Goal: Transaction & Acquisition: Purchase product/service

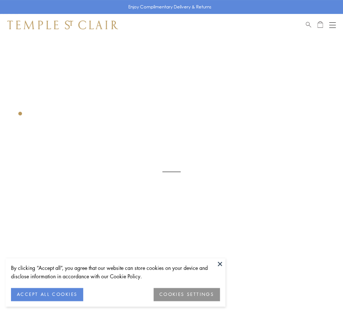
scroll to position [36, 0]
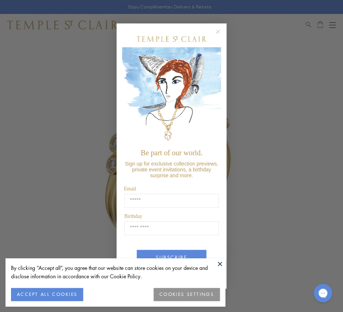
click at [219, 35] on circle "Close dialog" at bounding box center [218, 31] width 9 height 9
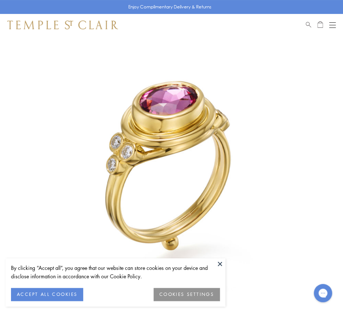
click at [218, 263] on button at bounding box center [219, 263] width 11 height 11
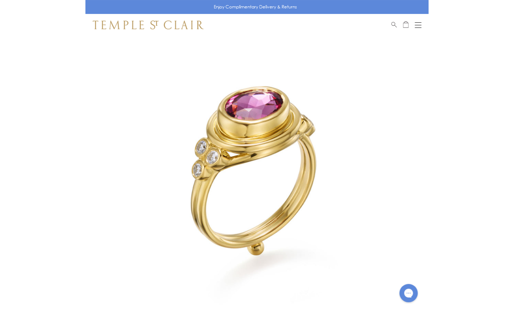
scroll to position [0, 0]
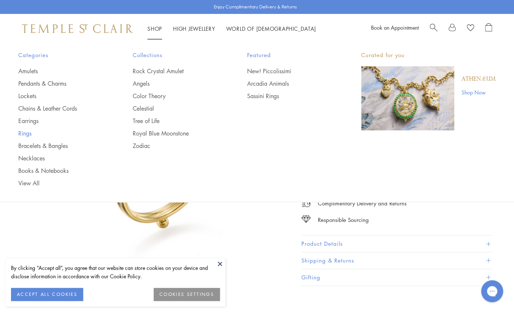
click at [29, 135] on link "Rings" at bounding box center [60, 133] width 85 height 8
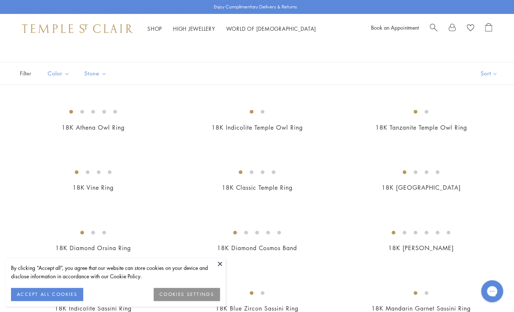
scroll to position [32, 0]
click at [0, 0] on img at bounding box center [0, 0] width 0 height 0
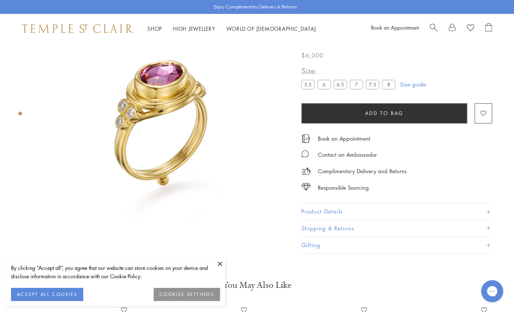
scroll to position [43, 0]
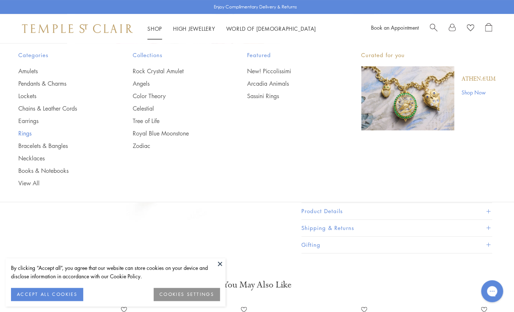
click at [27, 135] on link "Rings" at bounding box center [60, 133] width 85 height 8
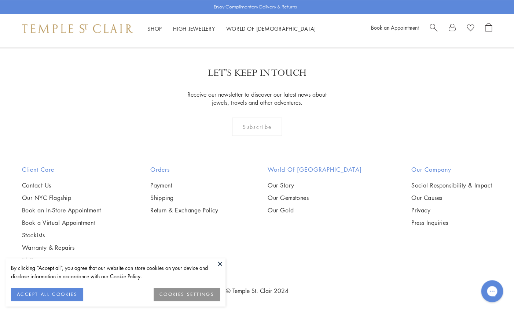
scroll to position [2222, 0]
click at [0, 0] on img at bounding box center [0, 0] width 0 height 0
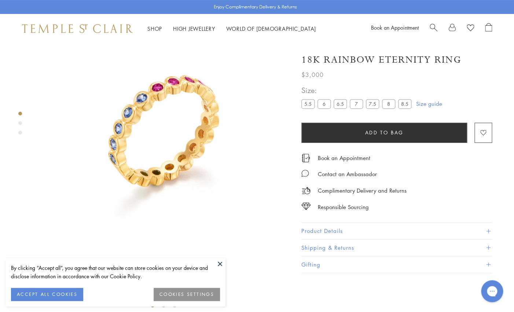
scroll to position [45, 0]
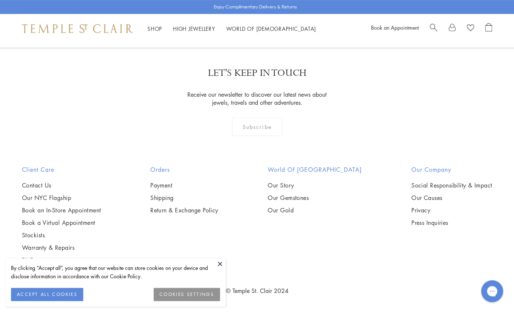
scroll to position [3119, 0]
